Goal: Find specific page/section: Find specific page/section

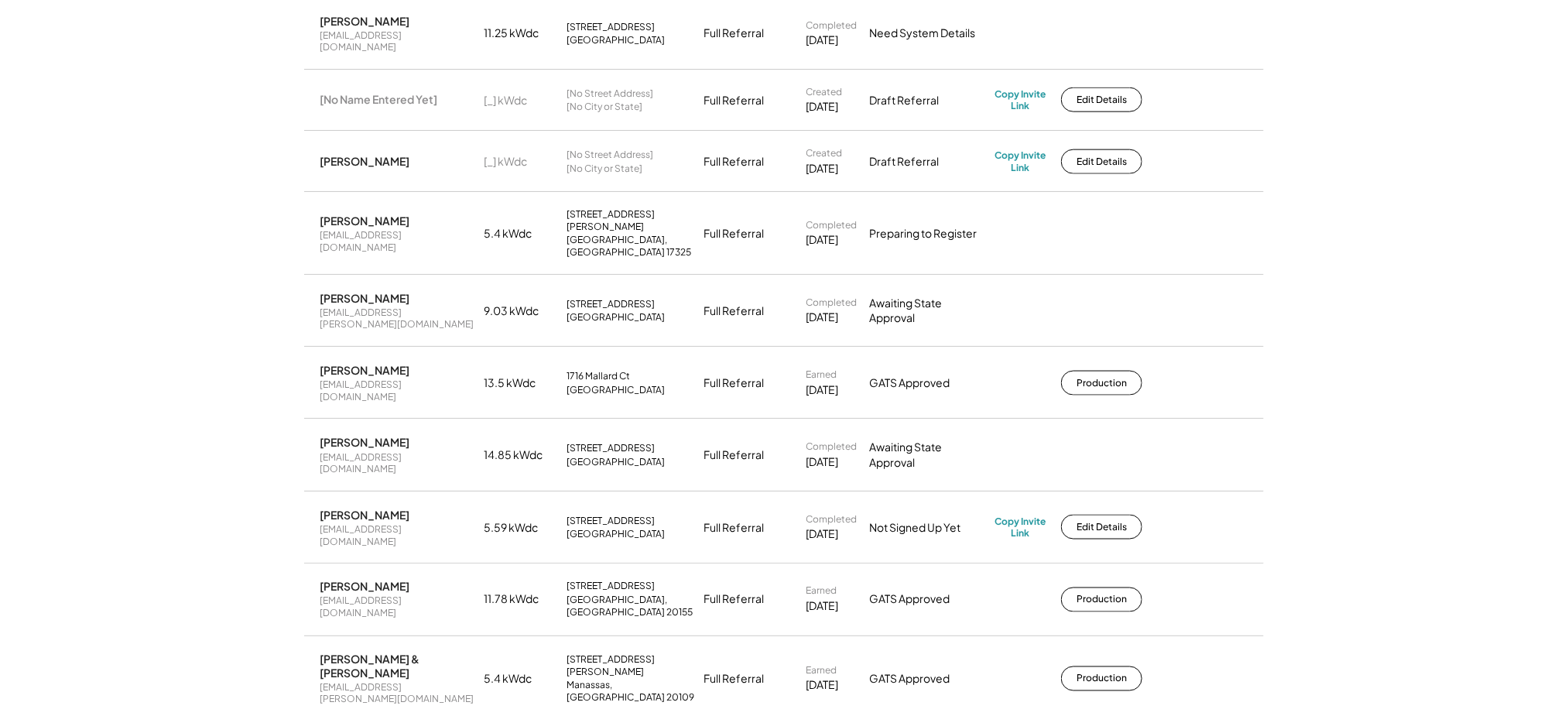
scroll to position [813, 0]
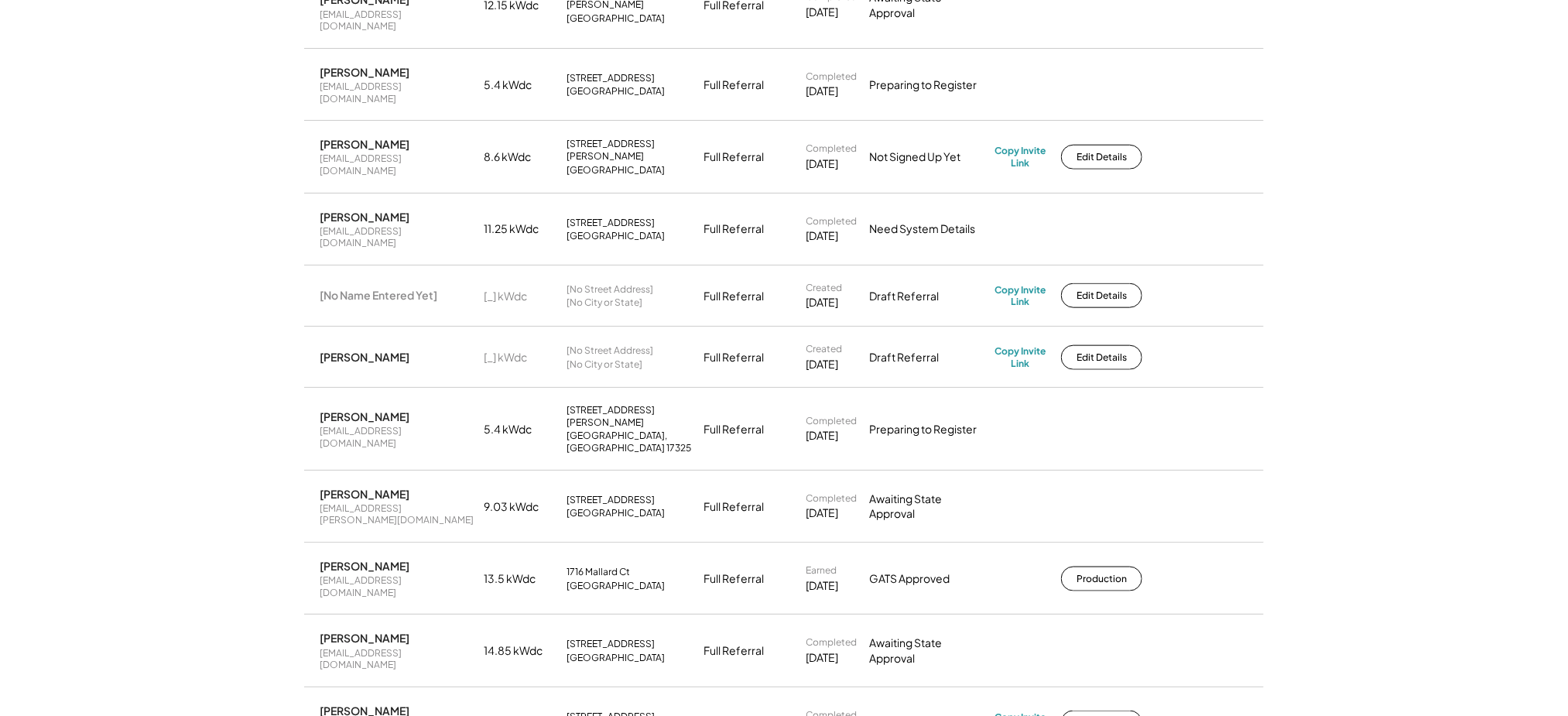
drag, startPoint x: 674, startPoint y: 381, endPoint x: 562, endPoint y: 361, distance: 113.8
click at [562, 472] on div "[PERSON_NAME] [EMAIL_ADDRESS][PERSON_NAME][DOMAIN_NAME] 9.03 kWdc [STREET_ADDRE…" at bounding box center [783, 506] width 960 height 70
click at [985, 472] on div "[PERSON_NAME] [EMAIL_ADDRESS][PERSON_NAME][DOMAIN_NAME] 9.03 kWdc [STREET_ADDRE…" at bounding box center [783, 506] width 960 height 70
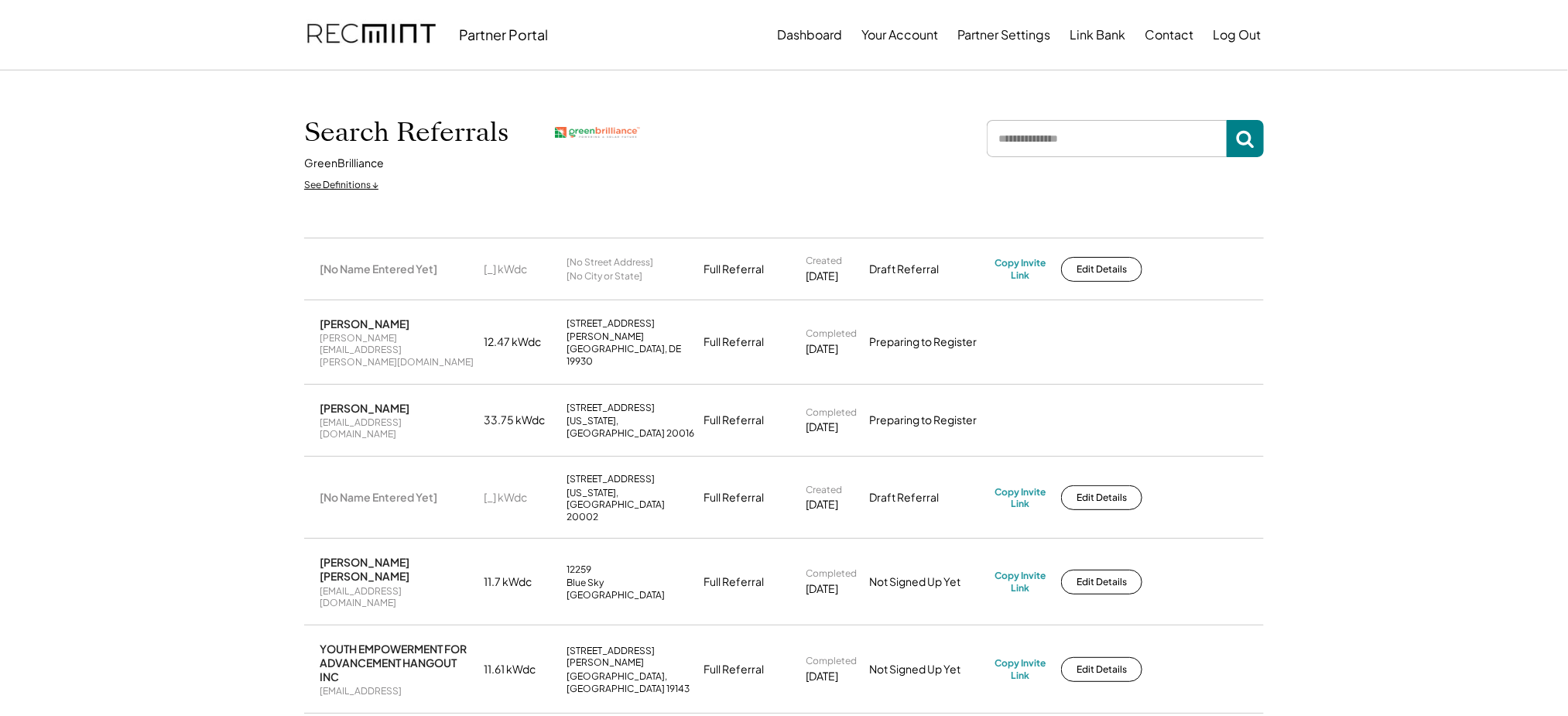
click at [1038, 144] on input "input" at bounding box center [1106, 138] width 240 height 37
type input "*******"
click at [1066, 133] on input "input" at bounding box center [1106, 138] width 240 height 37
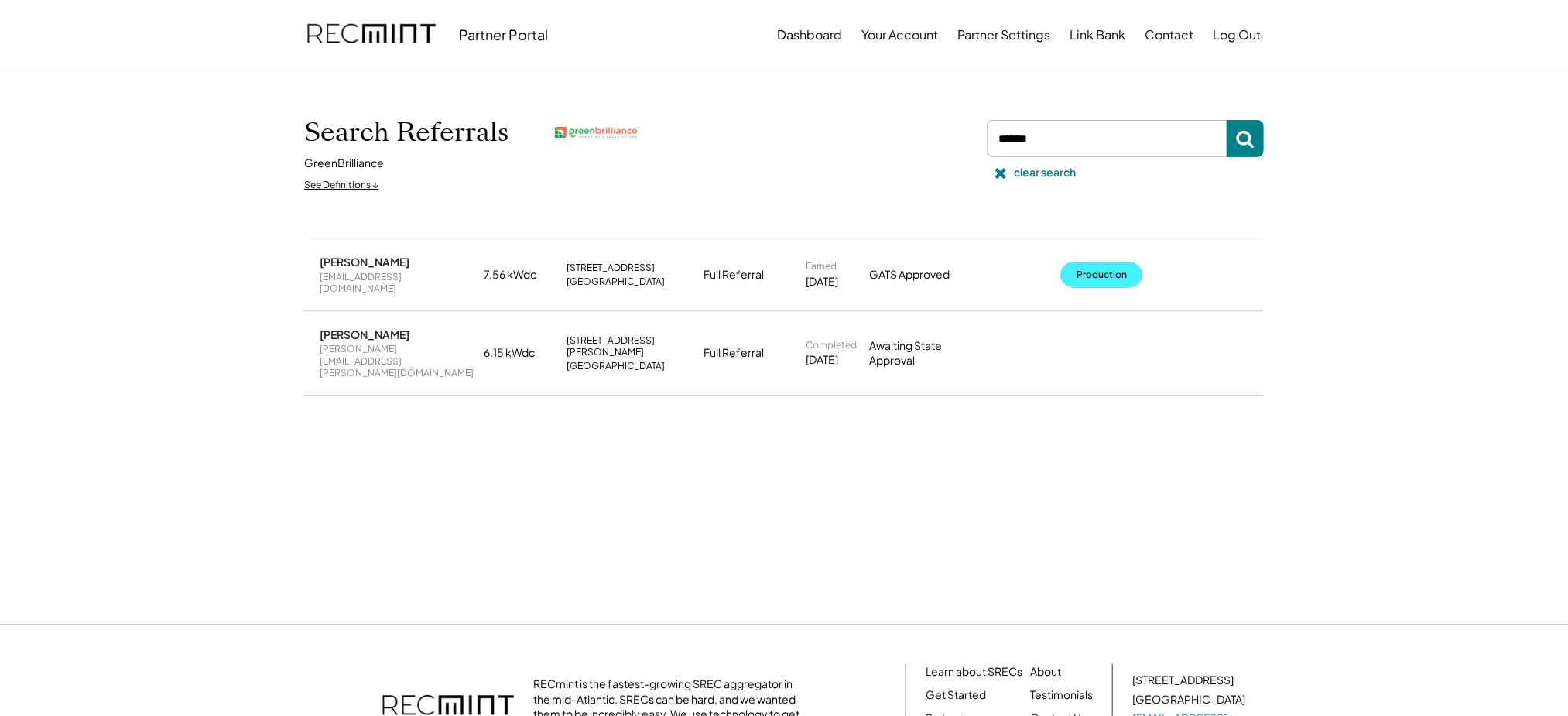
click at [1081, 263] on button "Production" at bounding box center [1101, 275] width 81 height 25
click at [1033, 170] on div "clear search" at bounding box center [1044, 172] width 62 height 16
